Goal: Entertainment & Leisure: Consume media (video, audio)

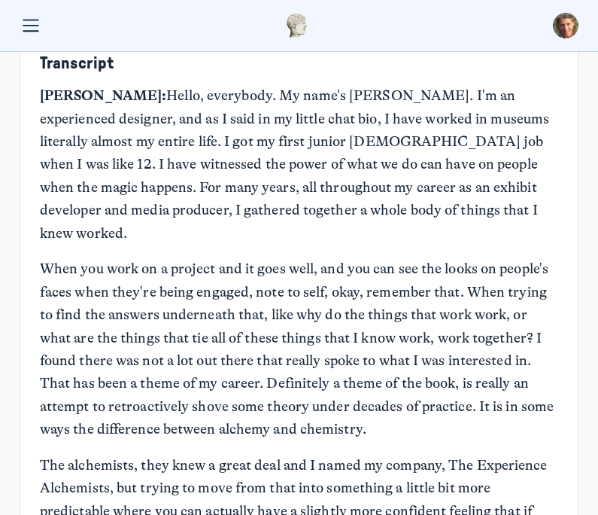
scroll to position [897, 0]
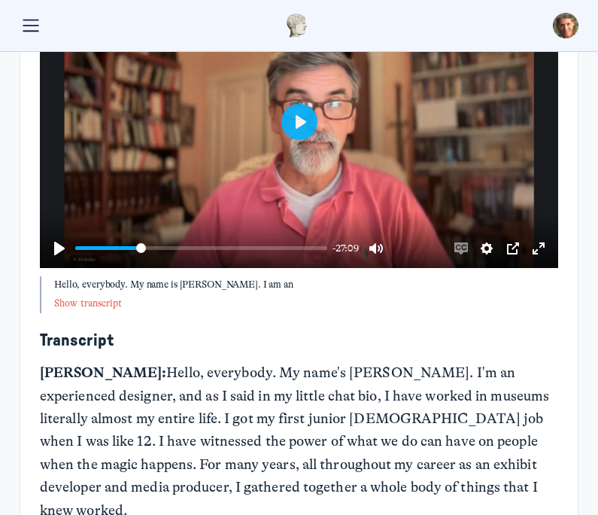
click at [290, 122] on button "Play" at bounding box center [299, 122] width 36 height 36
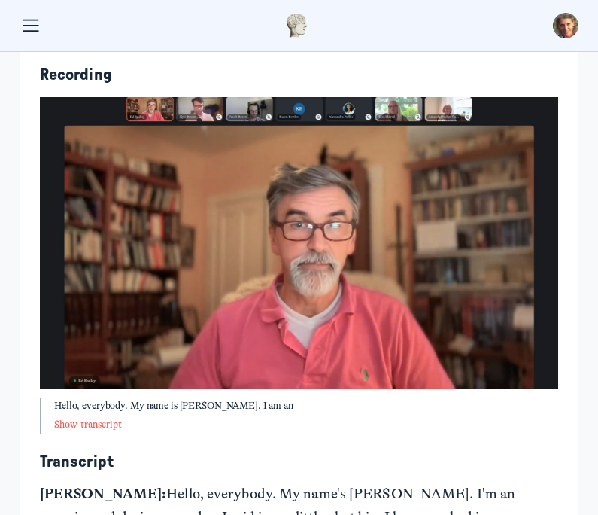
scroll to position [761, 0]
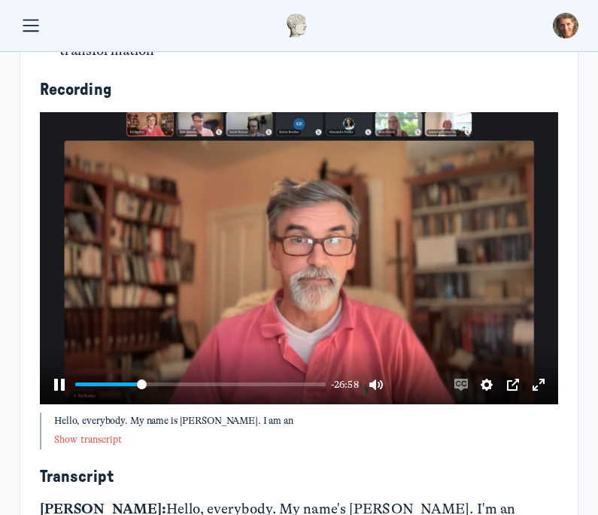
click at [439, 381] on button "Settings" at bounding box center [487, 384] width 24 height 24
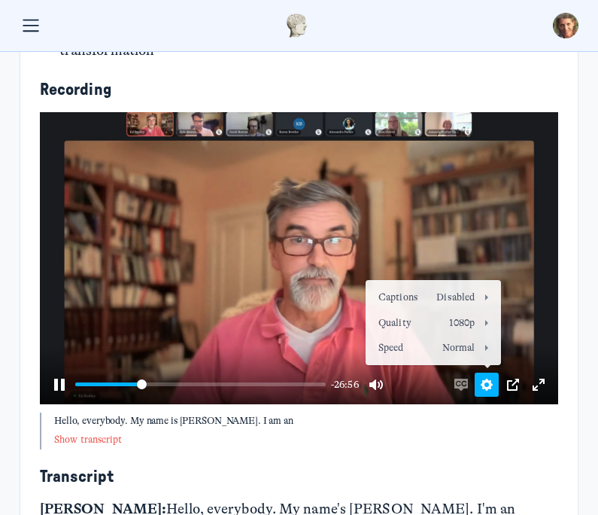
click at [415, 348] on button "Speed Normal" at bounding box center [434, 347] width 126 height 23
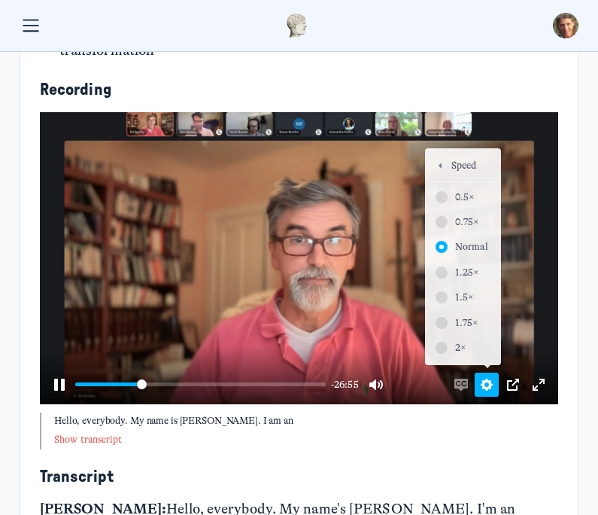
click at [439, 269] on button "1.25×" at bounding box center [462, 271] width 65 height 23
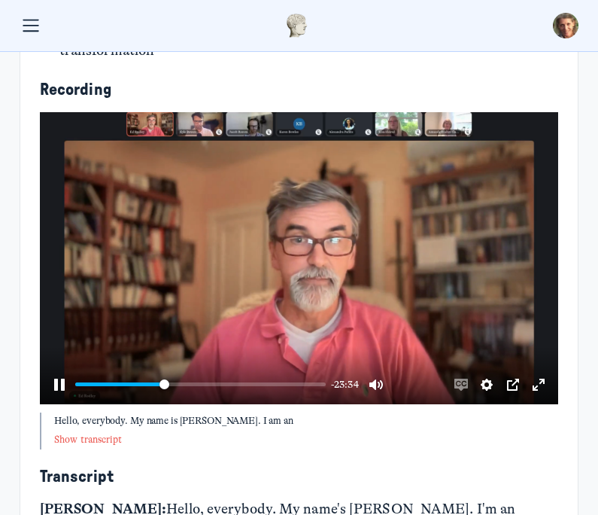
click at [58, 373] on button "Pause Play" at bounding box center [59, 384] width 24 height 24
click at [296, 245] on button "Play" at bounding box center [299, 258] width 36 height 36
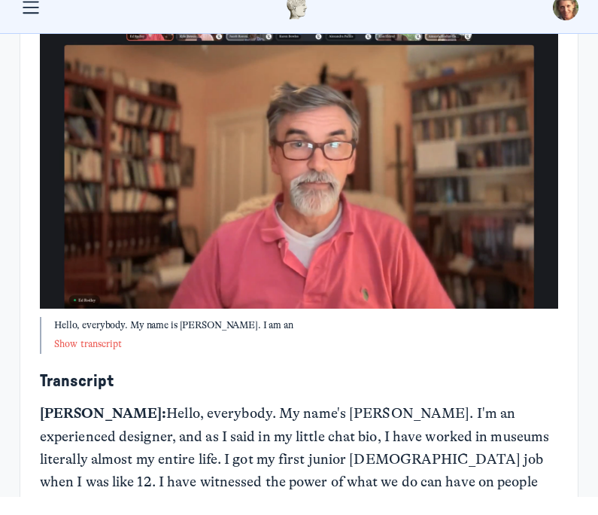
scroll to position [65, 0]
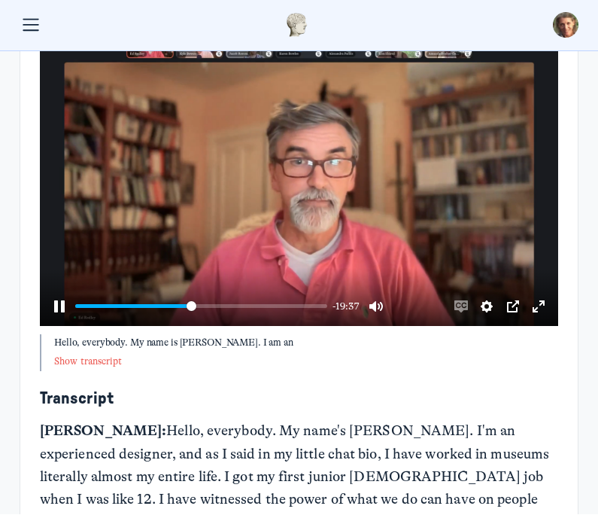
click at [62, 295] on button "Pause Play" at bounding box center [59, 307] width 24 height 24
click at [296, 163] on button "Play" at bounding box center [299, 181] width 36 height 36
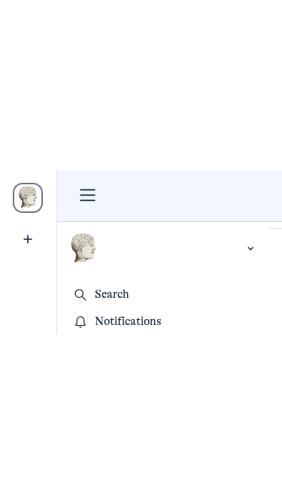
scroll to position [0, 0]
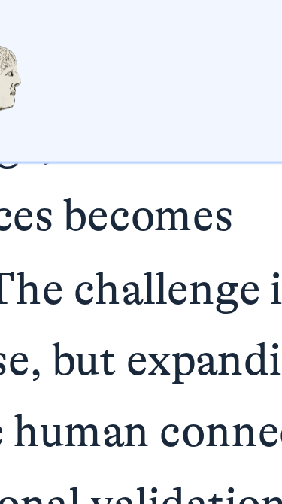
click at [1, 1] on header "KK" at bounding box center [141, 26] width 282 height 52
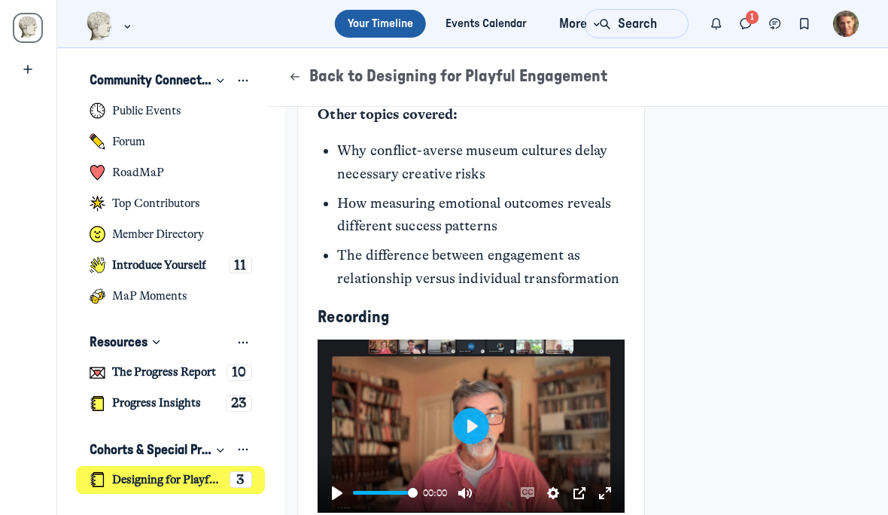
scroll to position [1045, 0]
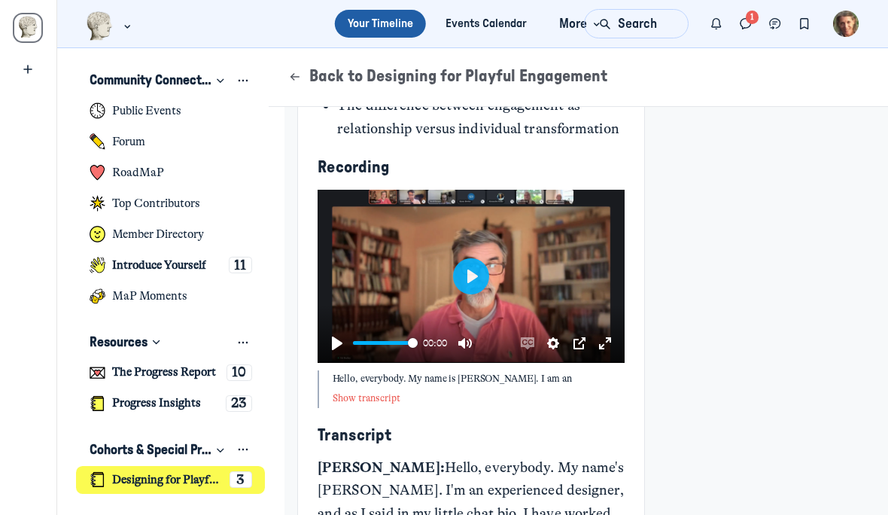
click at [439, 272] on button "Play" at bounding box center [471, 276] width 36 height 36
click at [360, 346] on div "Pause Play % buffered 00:00 -36:14 Unmute Mute Disable captions Enable captions…" at bounding box center [470, 334] width 307 height 58
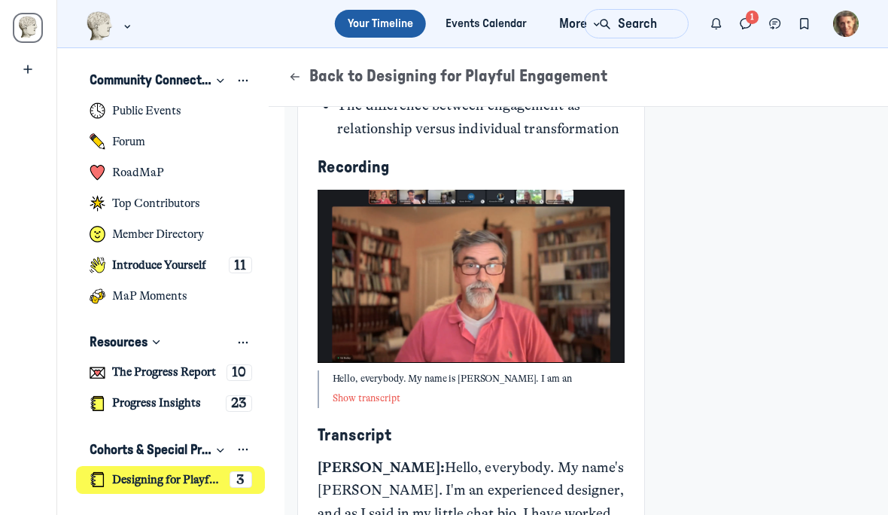
type input "100"
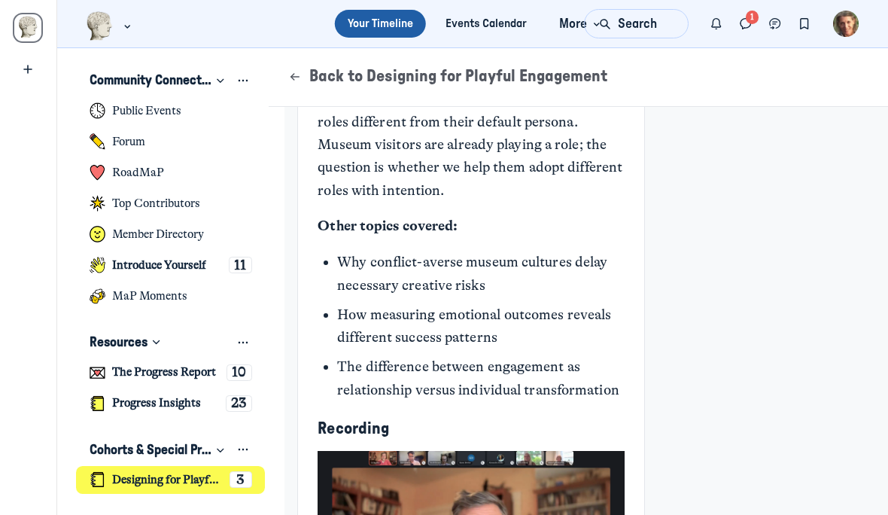
scroll to position [783, 0]
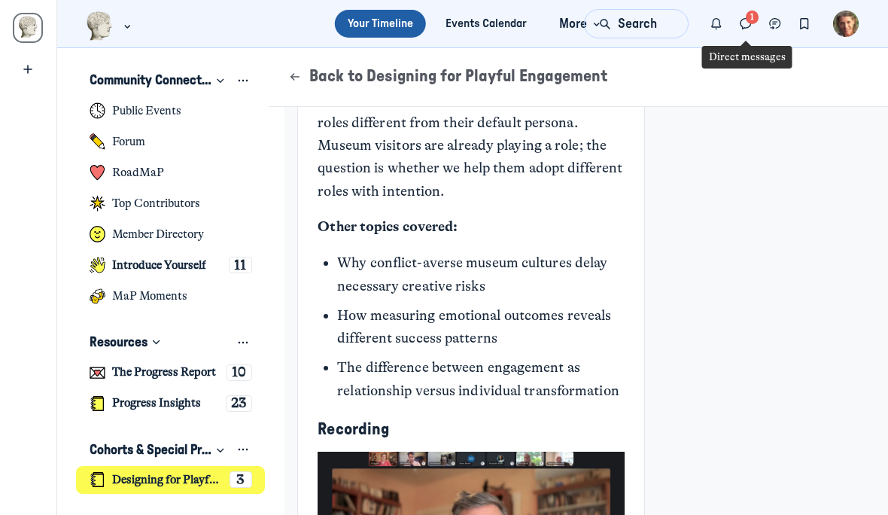
click at [439, 16] on icon "Direct messages" at bounding box center [745, 24] width 15 height 17
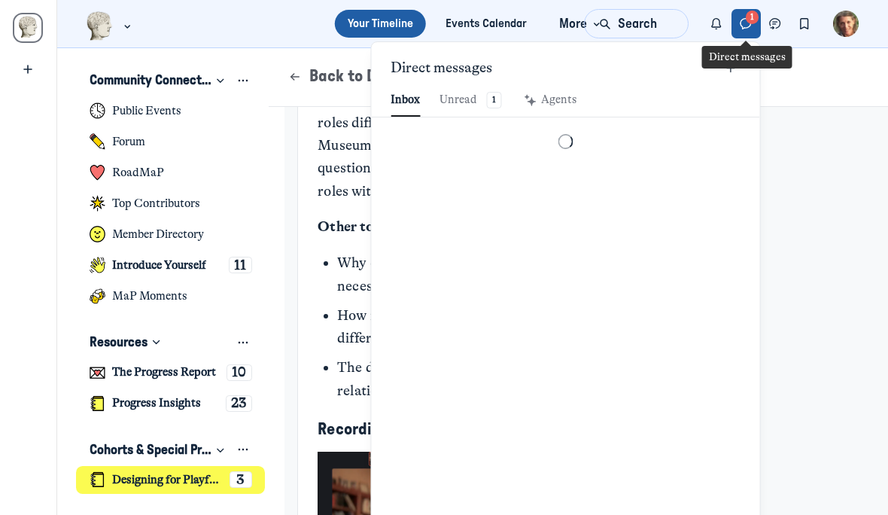
scroll to position [2048, 3507]
